Goal: Check status: Check status

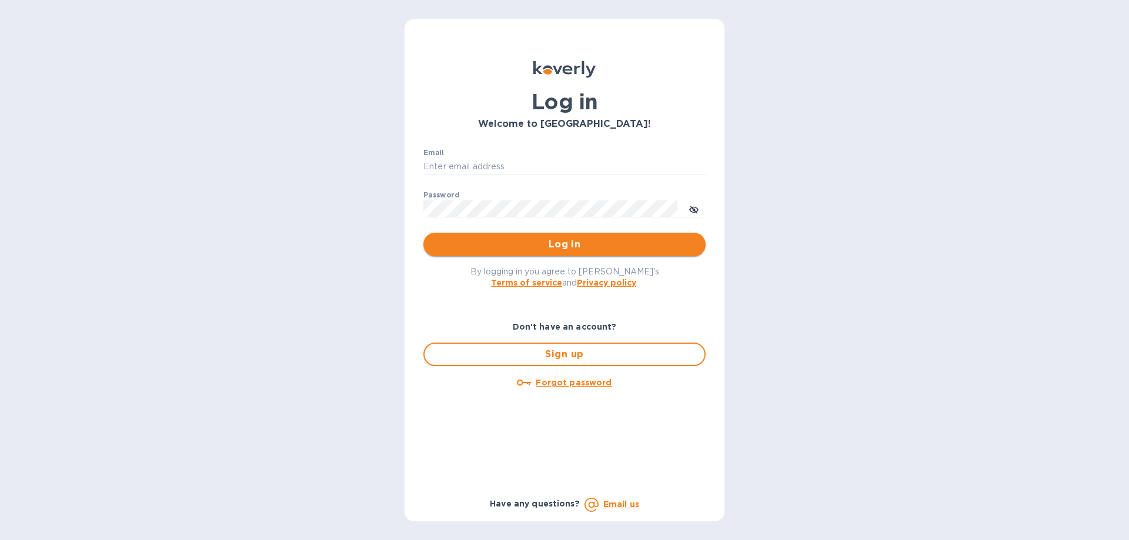
type input "ujjwalb@rtwlogistics.net"
click at [465, 246] on span "Log in" at bounding box center [564, 245] width 263 height 14
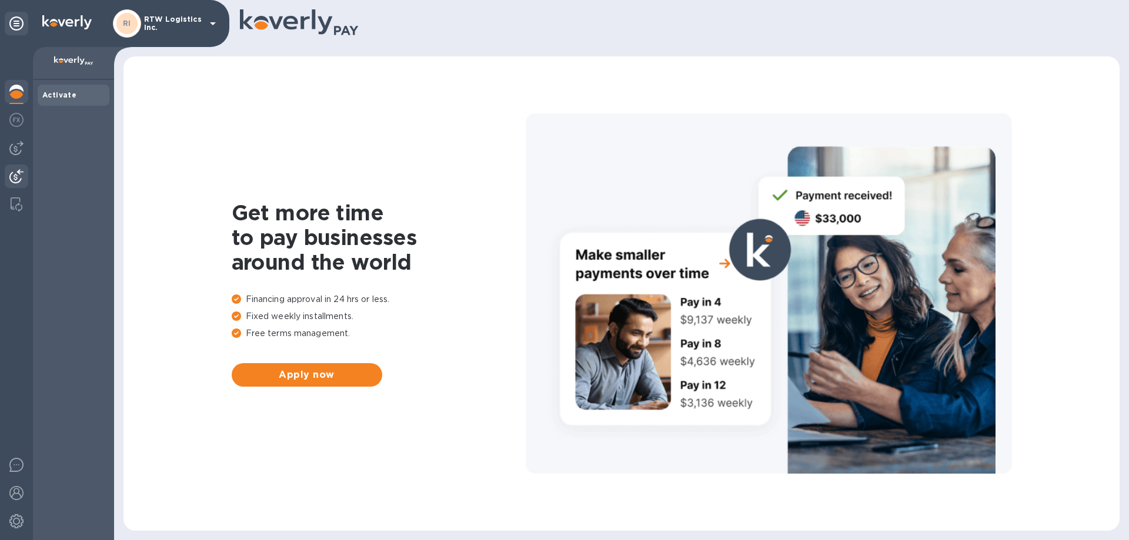
click at [11, 183] on div at bounding box center [17, 178] width 24 height 26
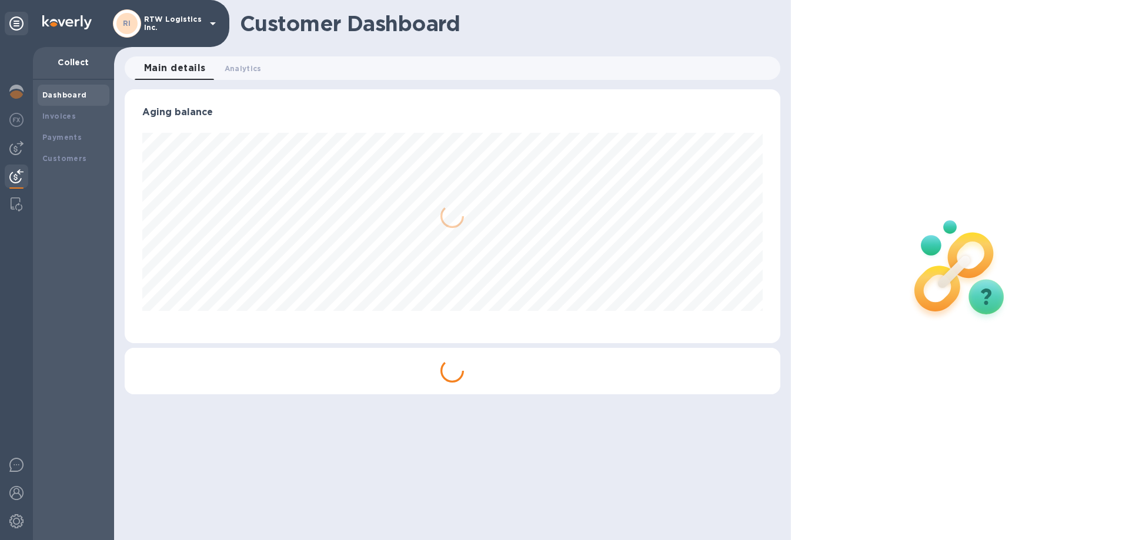
scroll to position [254, 655]
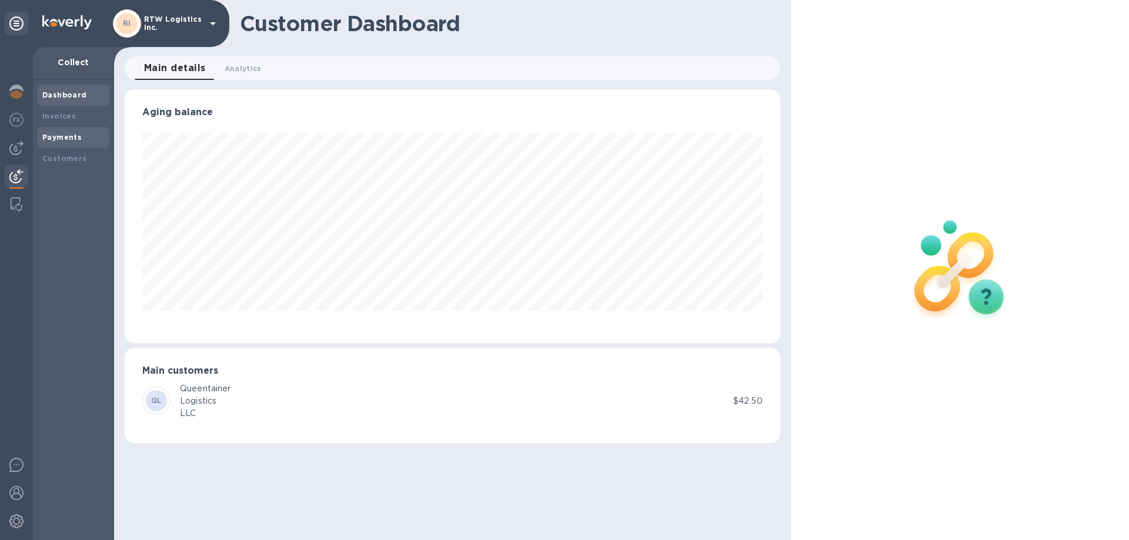
click at [59, 137] on b "Payments" at bounding box center [61, 137] width 39 height 9
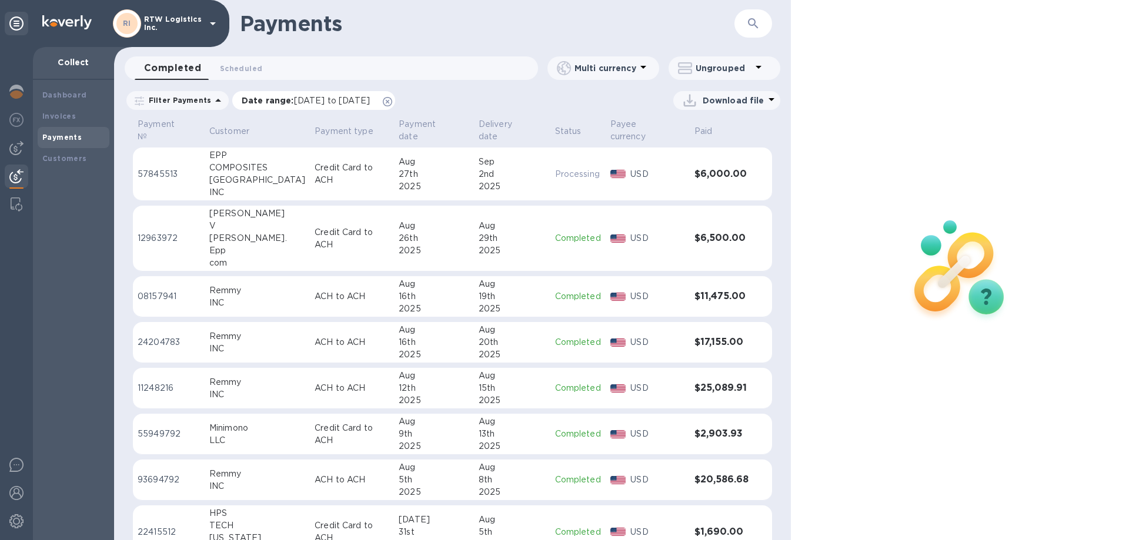
click at [392, 104] on icon at bounding box center [387, 101] width 9 height 9
